Goal: Information Seeking & Learning: Learn about a topic

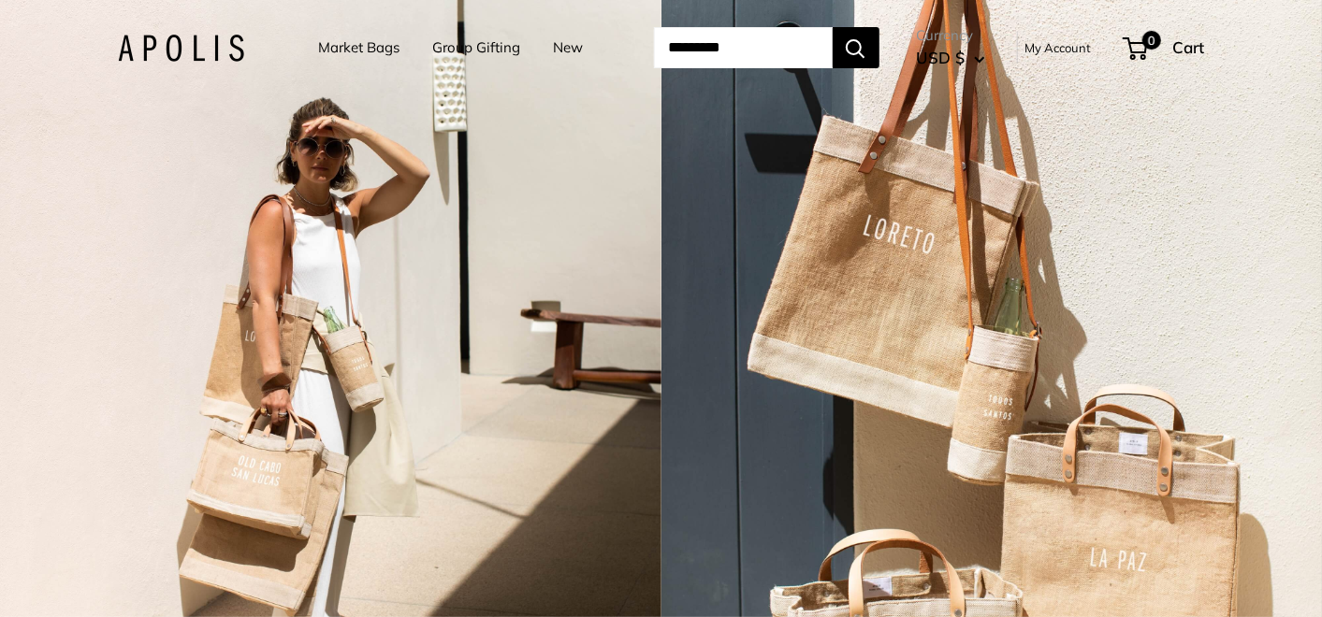
click at [319, 52] on link "Market Bags" at bounding box center [359, 48] width 81 height 26
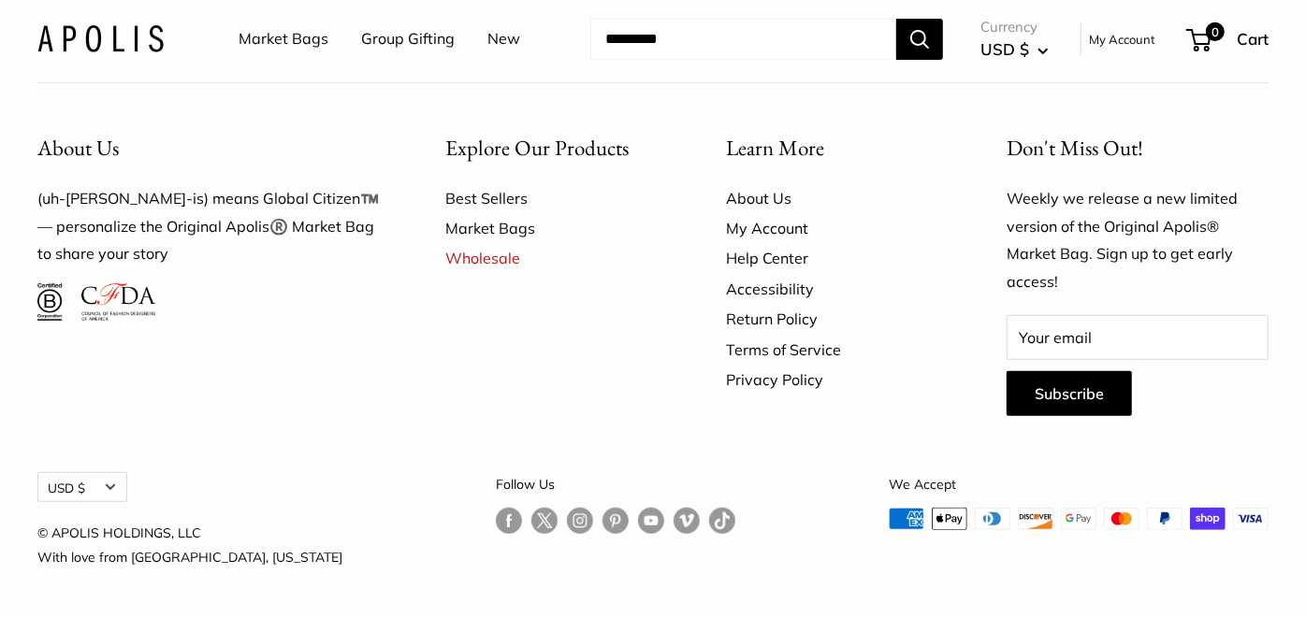
scroll to position [4988, 0]
click at [281, 49] on link "Market Bags" at bounding box center [284, 39] width 90 height 28
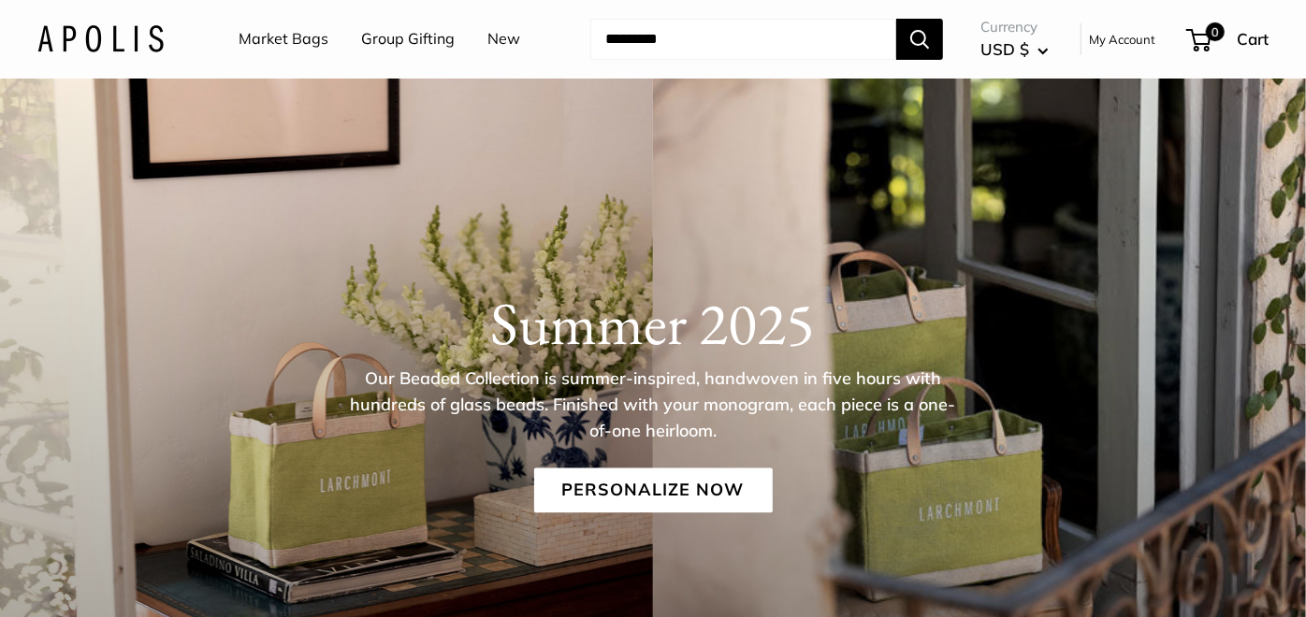
scroll to position [208, 0]
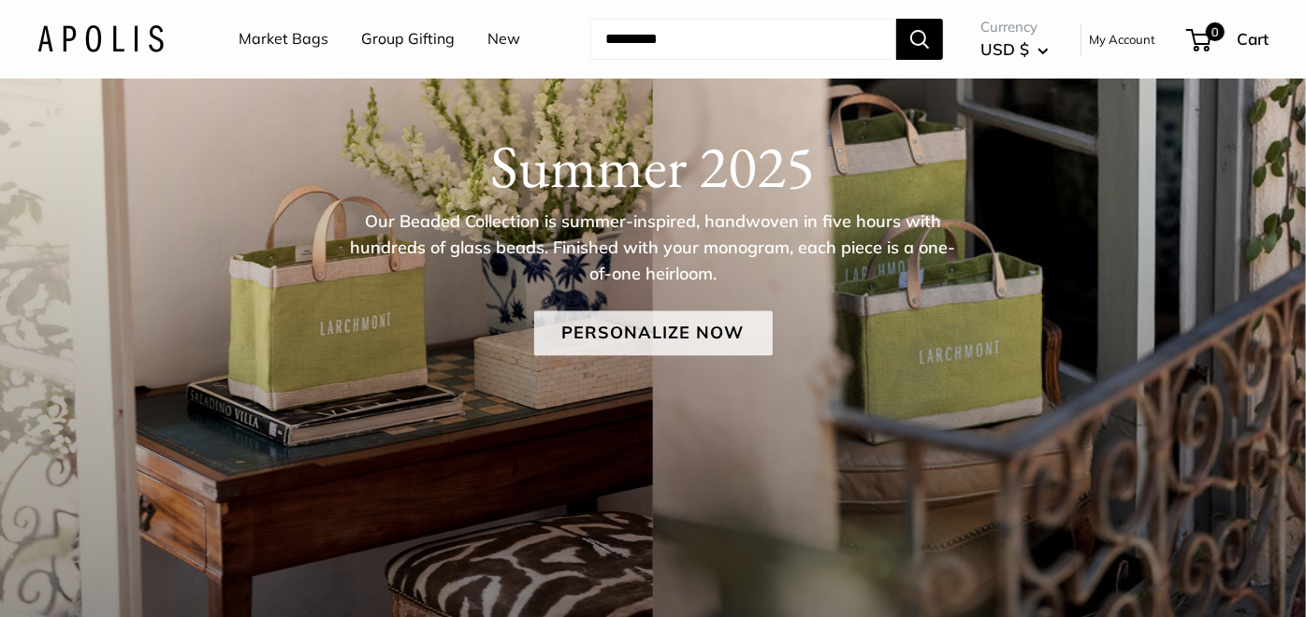
click at [684, 339] on link "Personalize Now" at bounding box center [653, 333] width 239 height 45
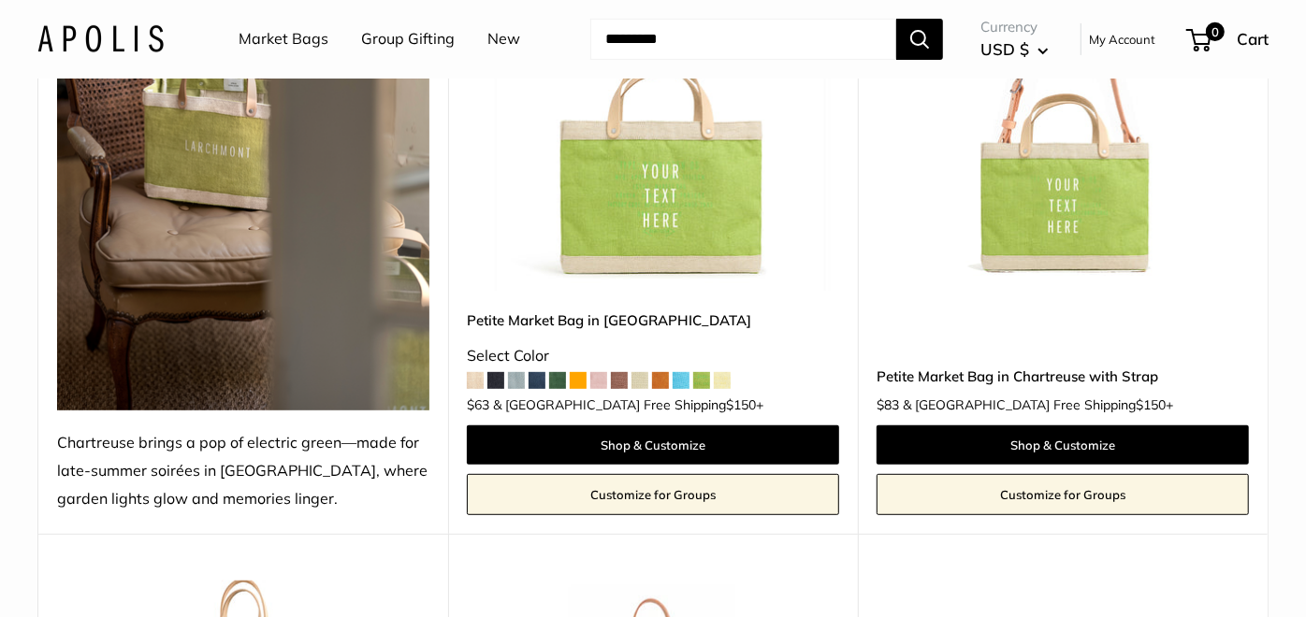
scroll to position [415, 0]
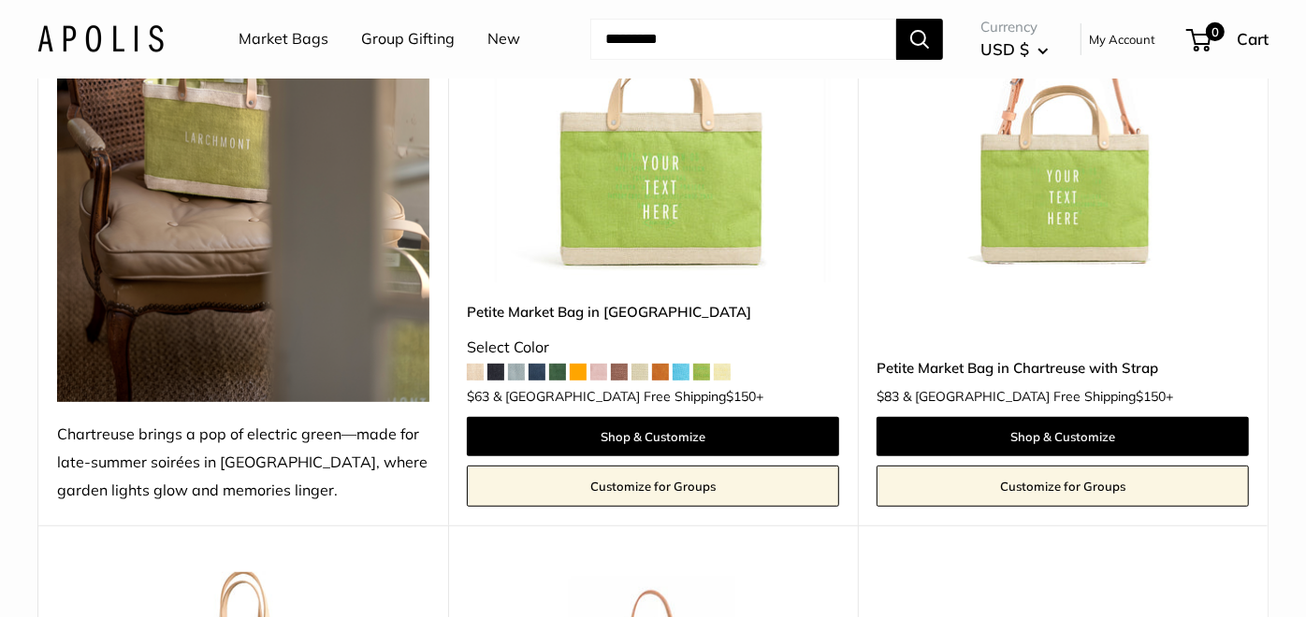
click at [582, 373] on span at bounding box center [578, 372] width 17 height 17
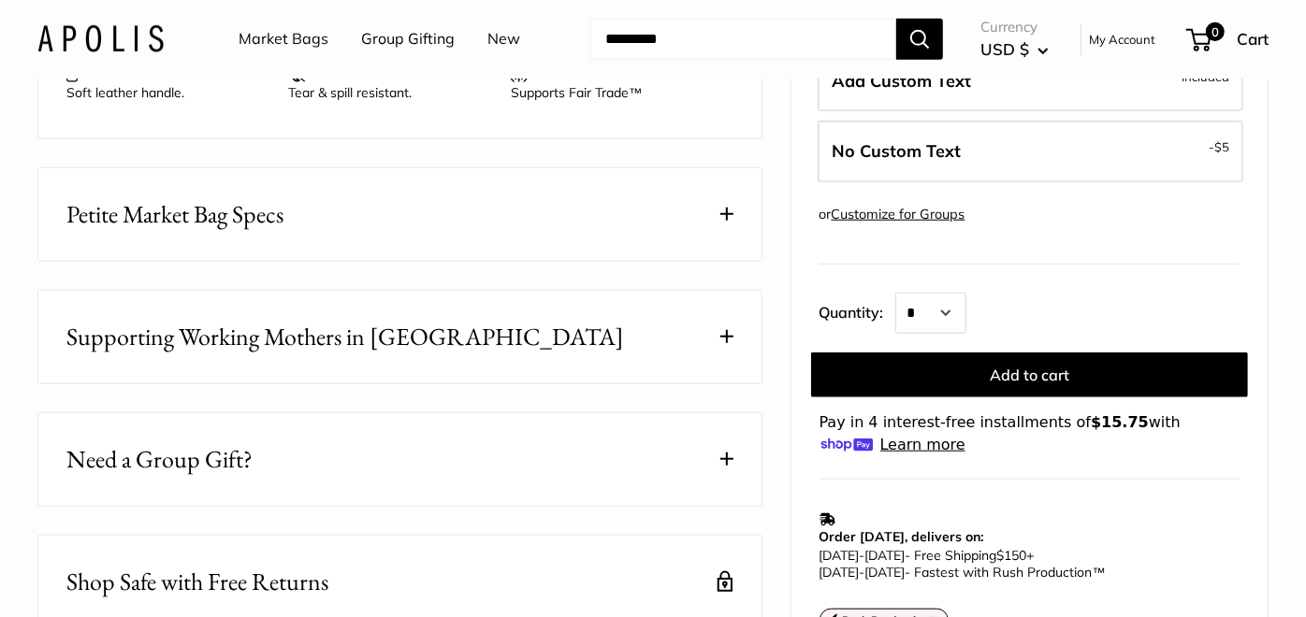
scroll to position [727, 0]
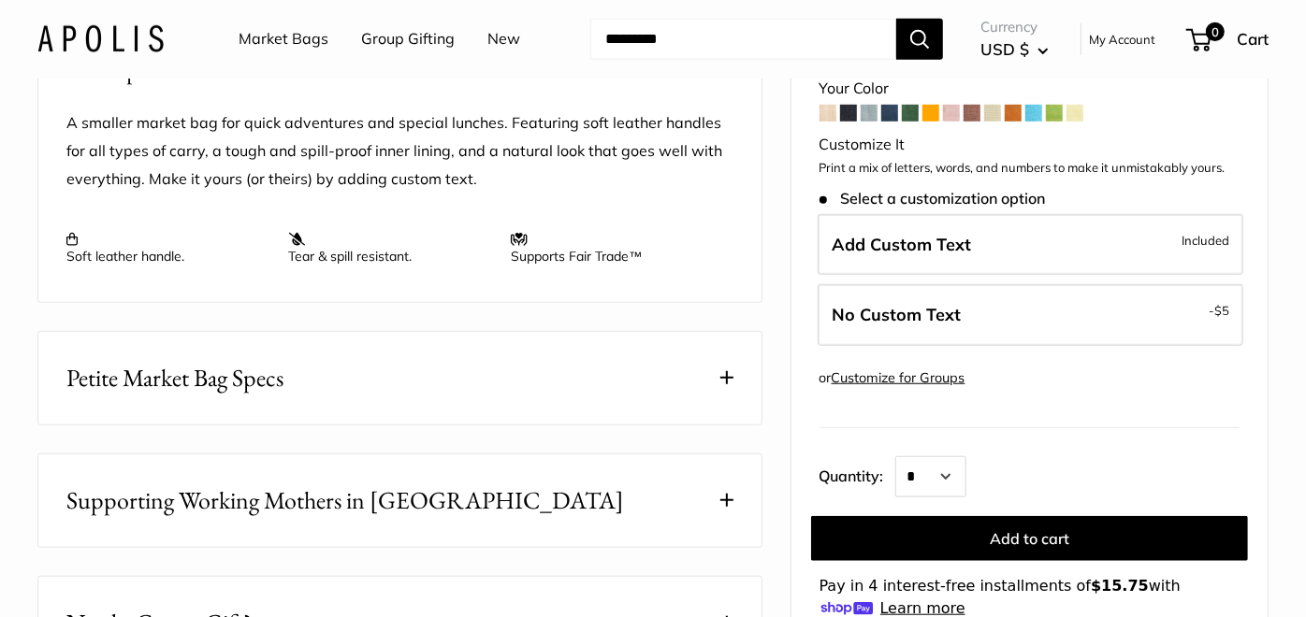
click at [497, 35] on link "New" at bounding box center [503, 39] width 33 height 28
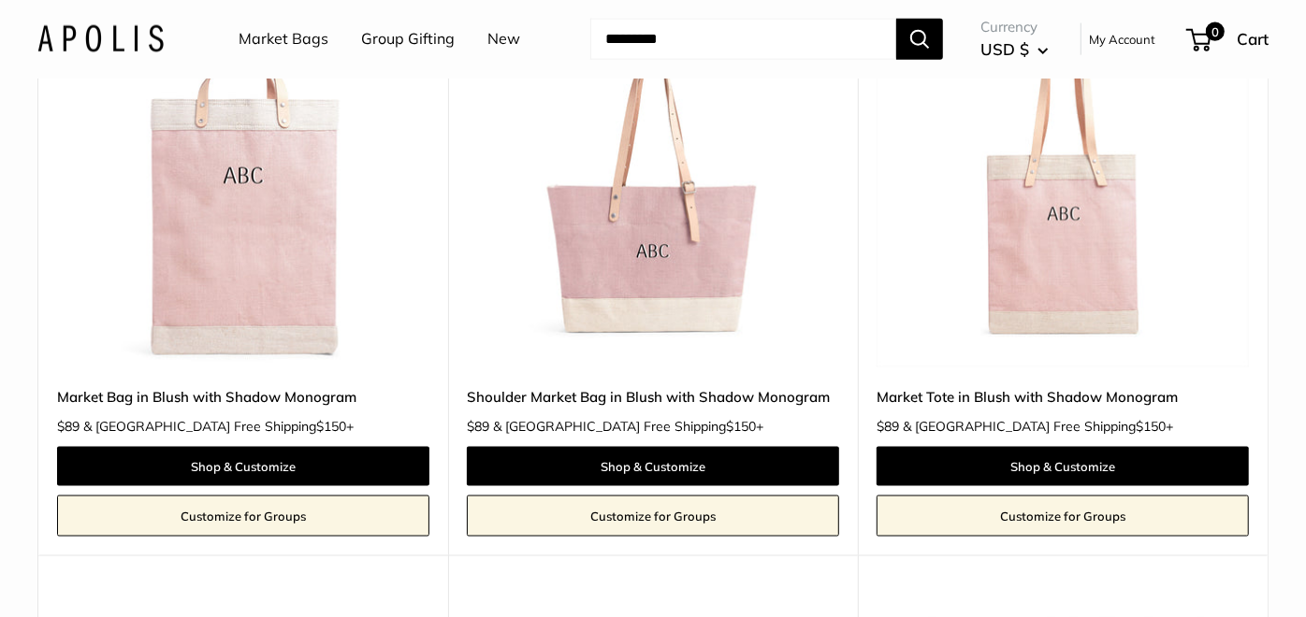
scroll to position [1351, 0]
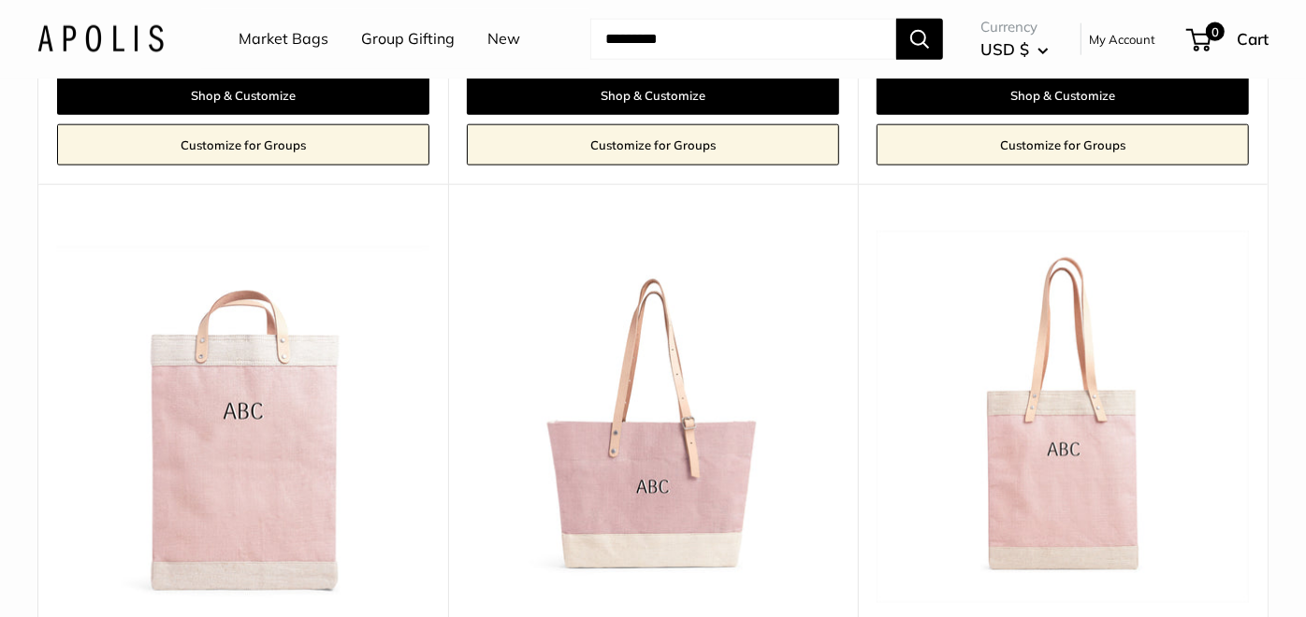
click at [0, 0] on img at bounding box center [0, 0] width 0 height 0
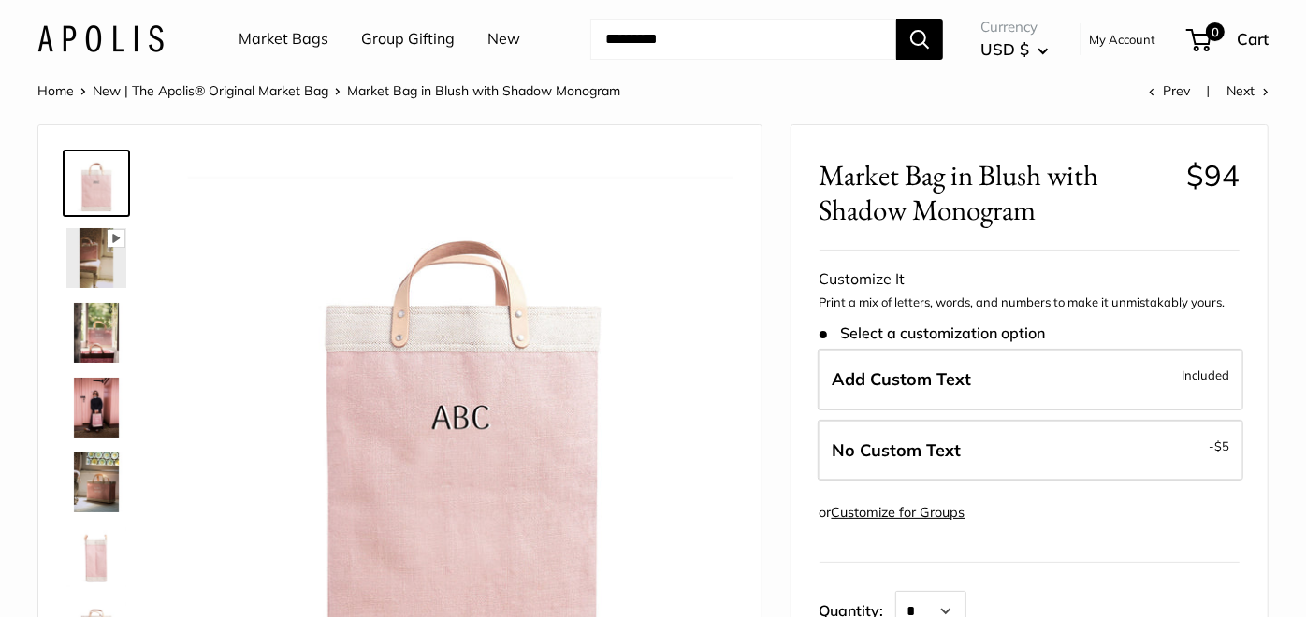
click at [286, 34] on link "Market Bags" at bounding box center [284, 39] width 90 height 28
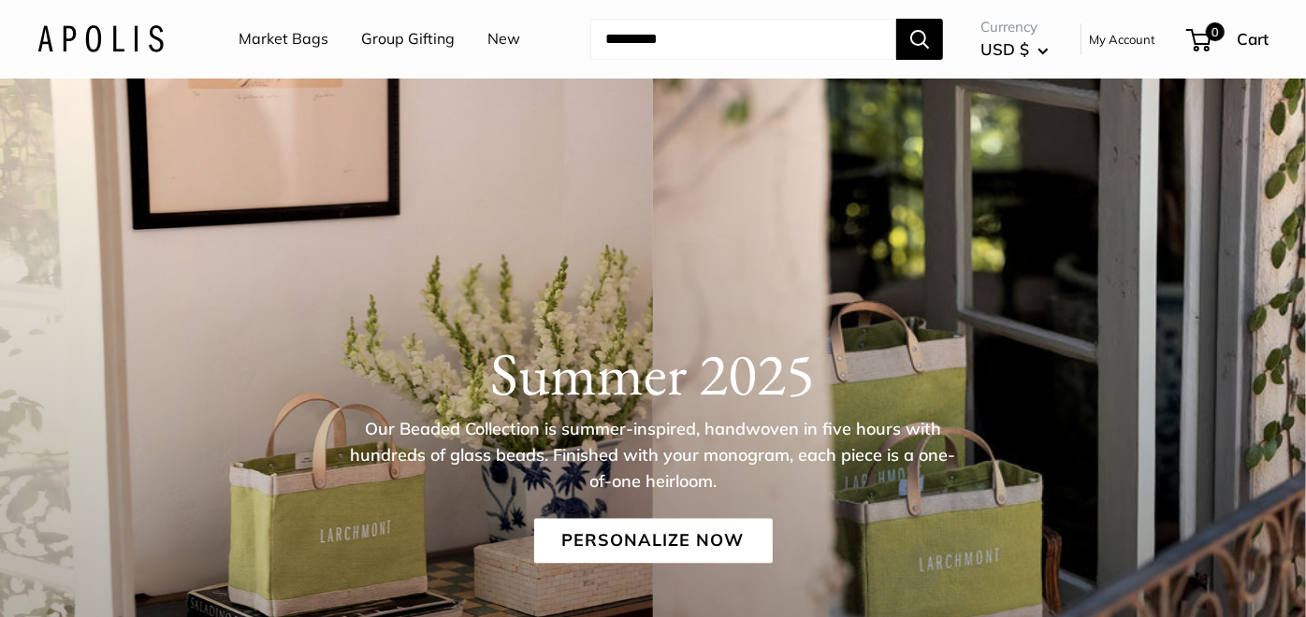
click at [408, 38] on link "Group Gifting" at bounding box center [408, 39] width 94 height 28
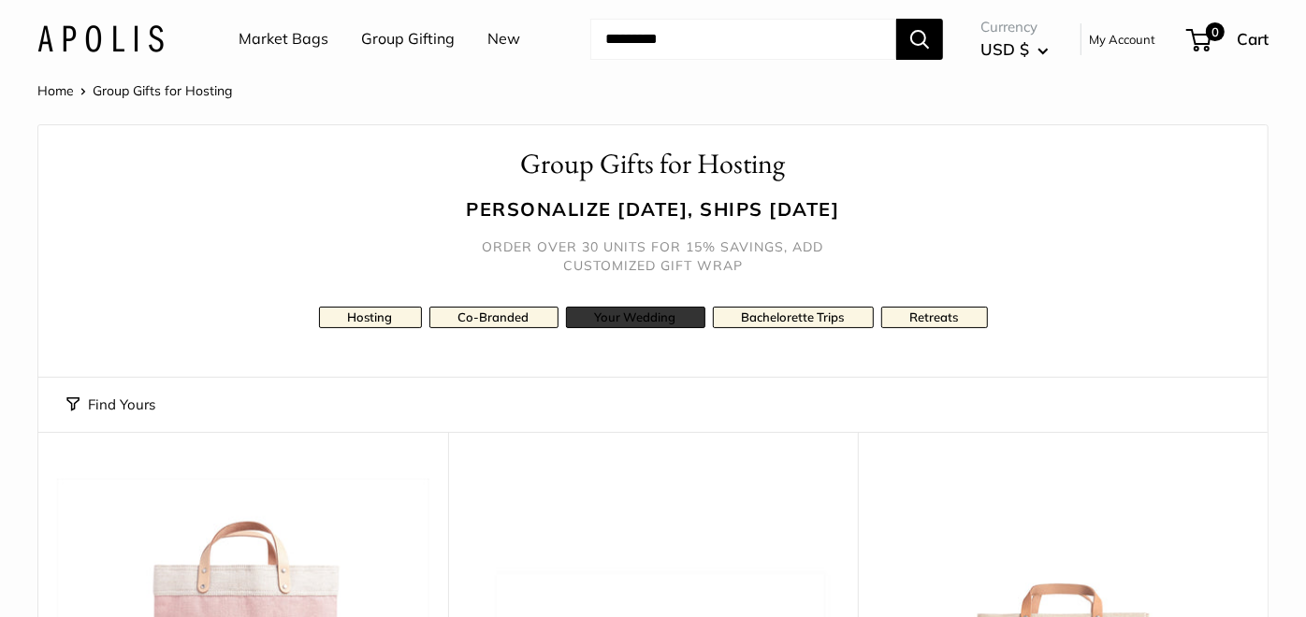
click at [636, 315] on link "Your Wedding" at bounding box center [635, 318] width 139 height 22
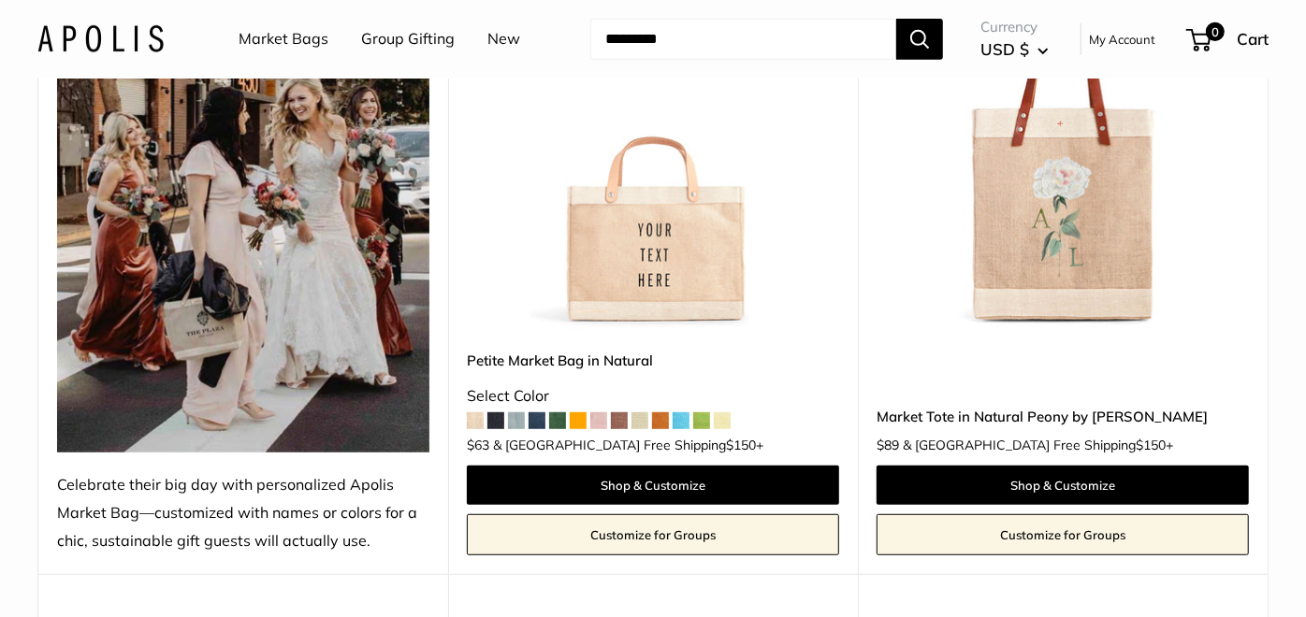
scroll to position [623, 0]
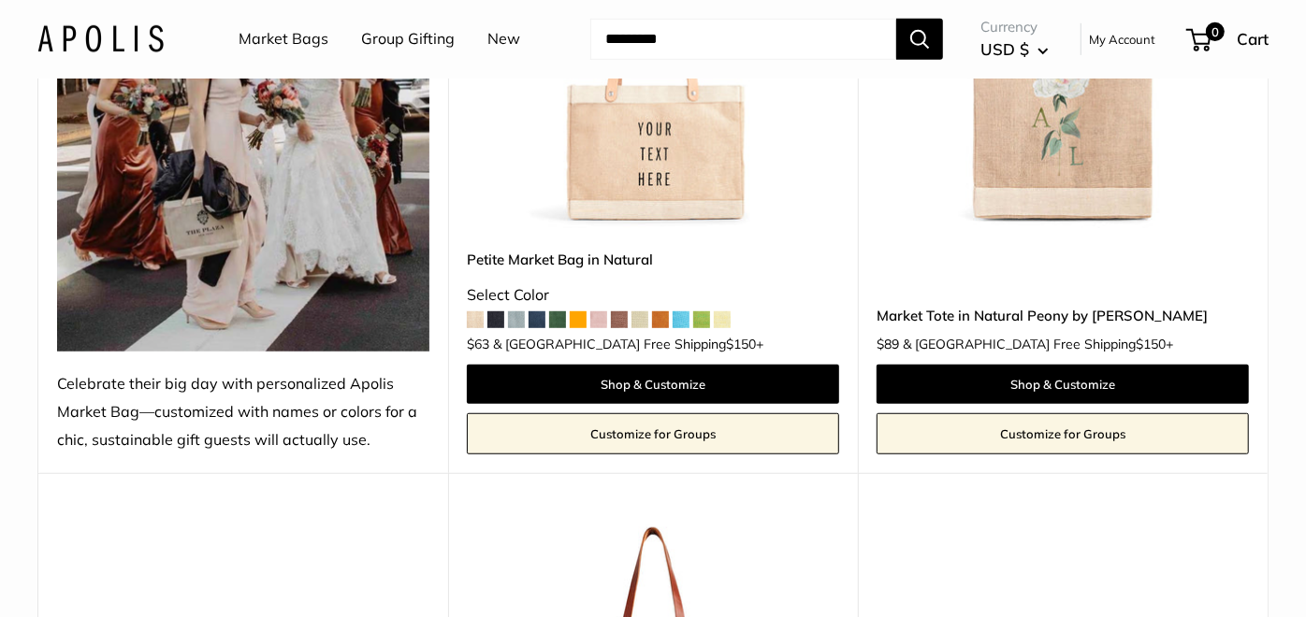
click at [709, 322] on span at bounding box center [701, 319] width 17 height 17
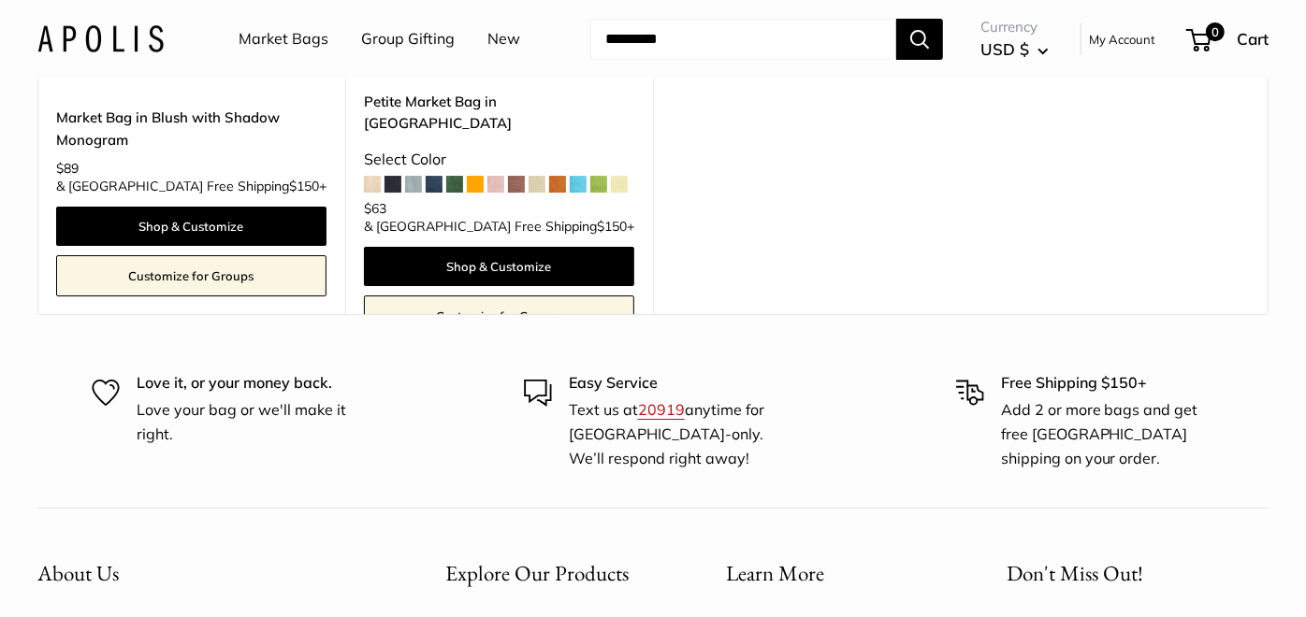
scroll to position [4157, 0]
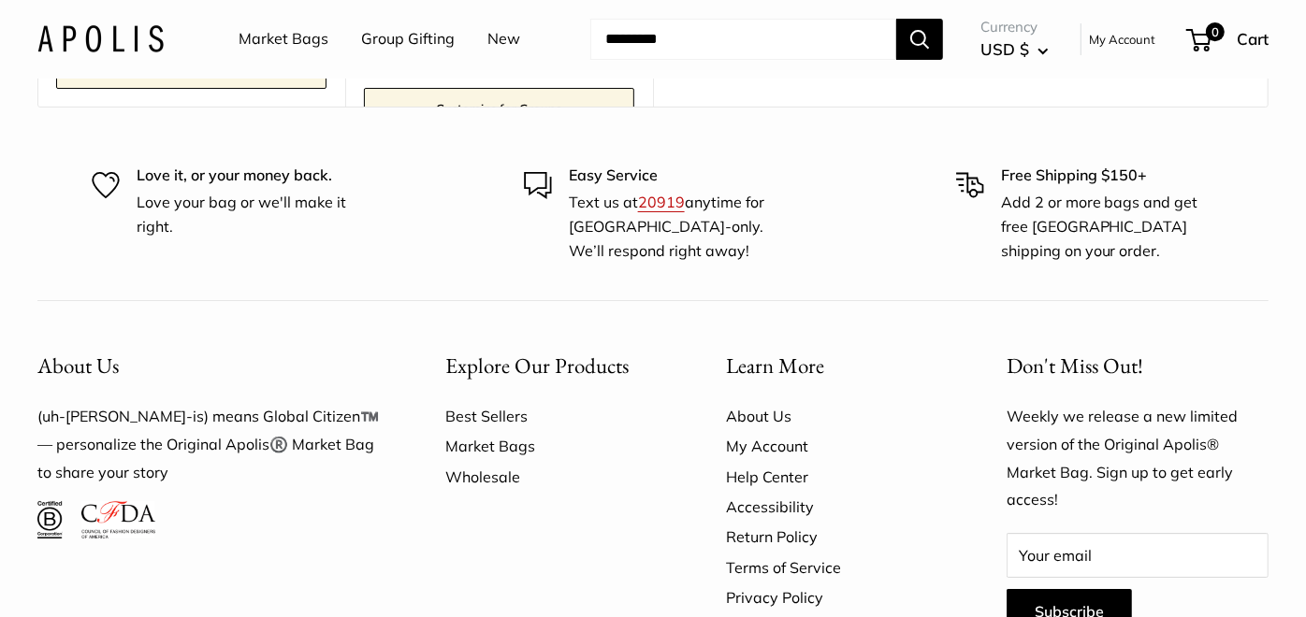
click at [481, 492] on link "Wholesale" at bounding box center [552, 477] width 215 height 30
